Goal: Find specific page/section: Find specific page/section

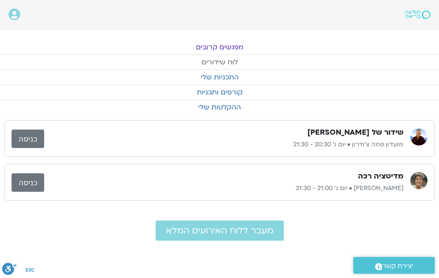
click at [234, 64] on link "לוח שידורים" at bounding box center [219, 62] width 439 height 15
click at [232, 50] on link "מפגשים קרובים" at bounding box center [219, 47] width 439 height 15
click at [230, 48] on link "מפגשים קרובים" at bounding box center [219, 47] width 439 height 15
click at [221, 61] on link "לוח שידורים" at bounding box center [219, 62] width 439 height 15
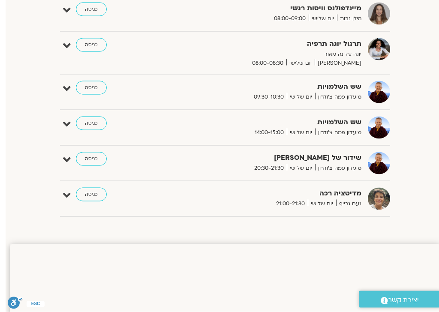
scroll to position [223, 0]
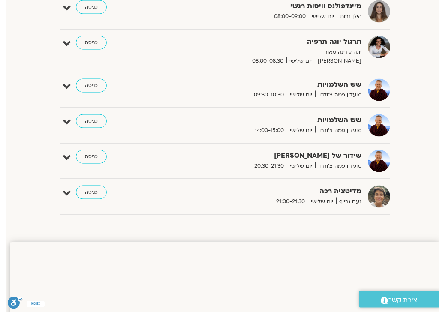
click at [86, 124] on link "כניסה" at bounding box center [85, 122] width 31 height 14
